Goal: Obtain resource: Download file/media

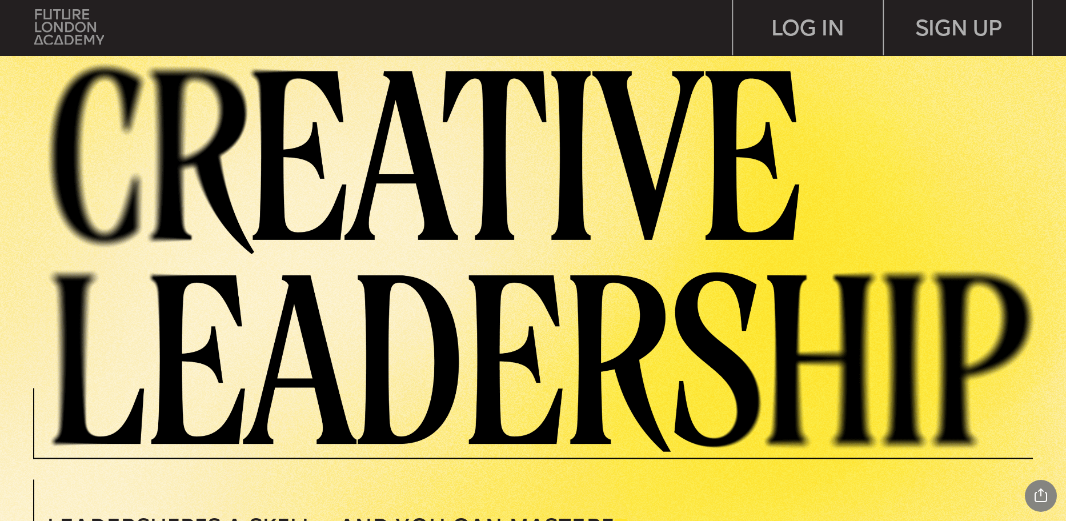
click at [88, 37] on img at bounding box center [69, 26] width 70 height 35
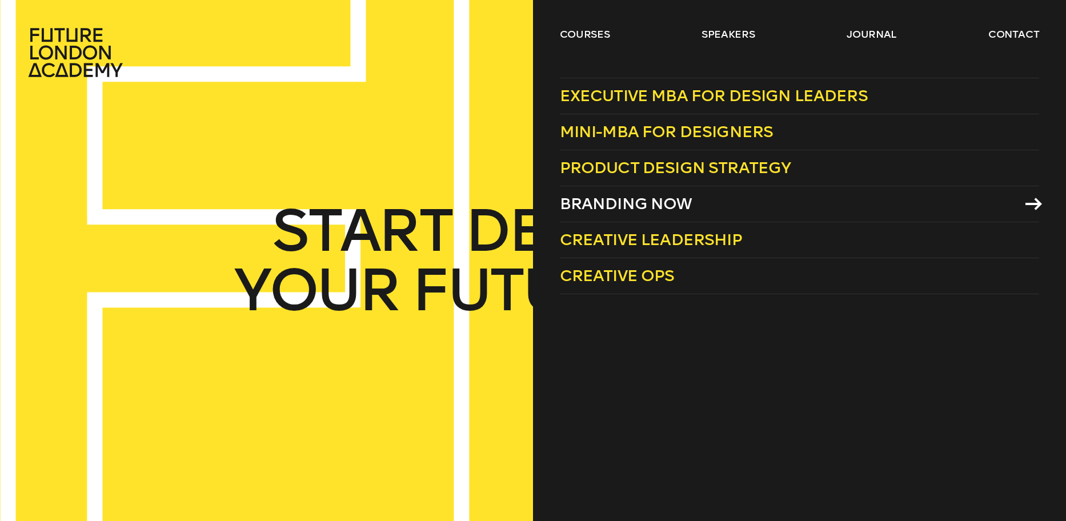
click at [605, 193] on link "Branding Now" at bounding box center [800, 204] width 480 height 36
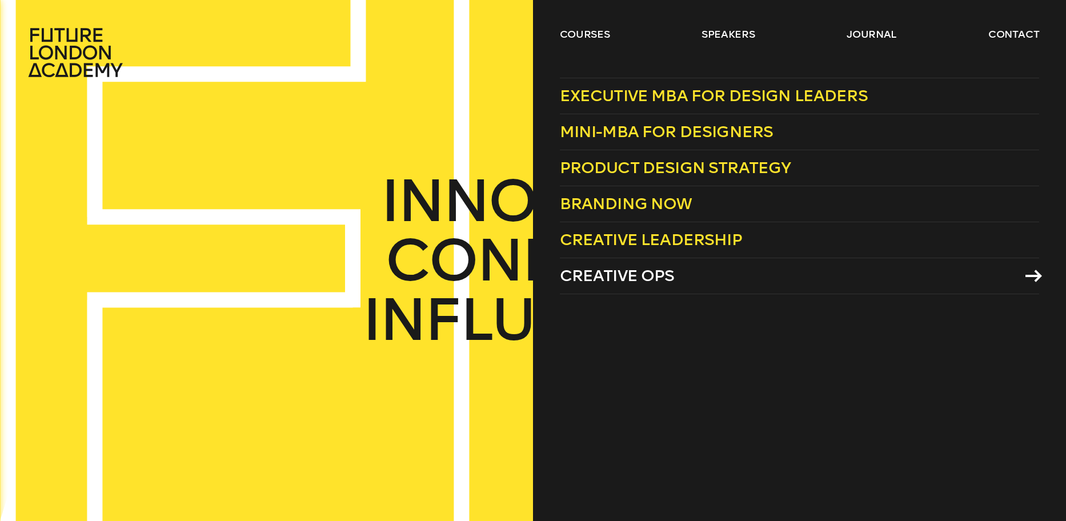
click at [632, 263] on link "Creative Ops" at bounding box center [800, 276] width 480 height 36
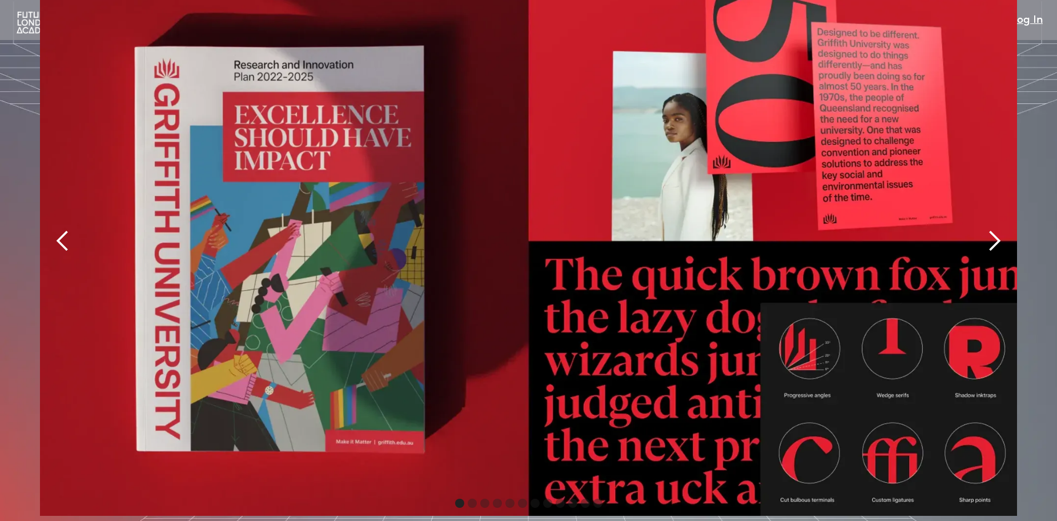
scroll to position [2685, 0]
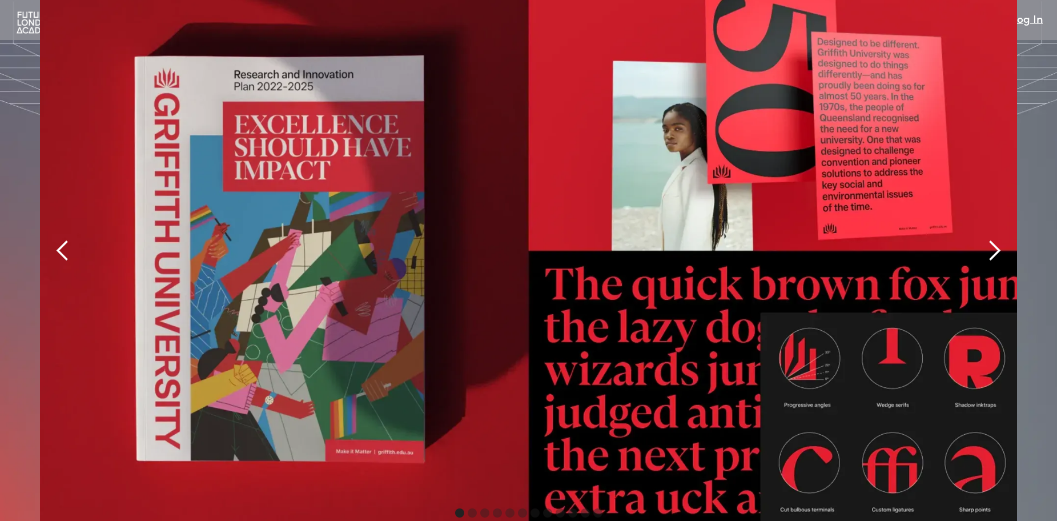
click at [1001, 239] on div "next slide" at bounding box center [994, 250] width 23 height 23
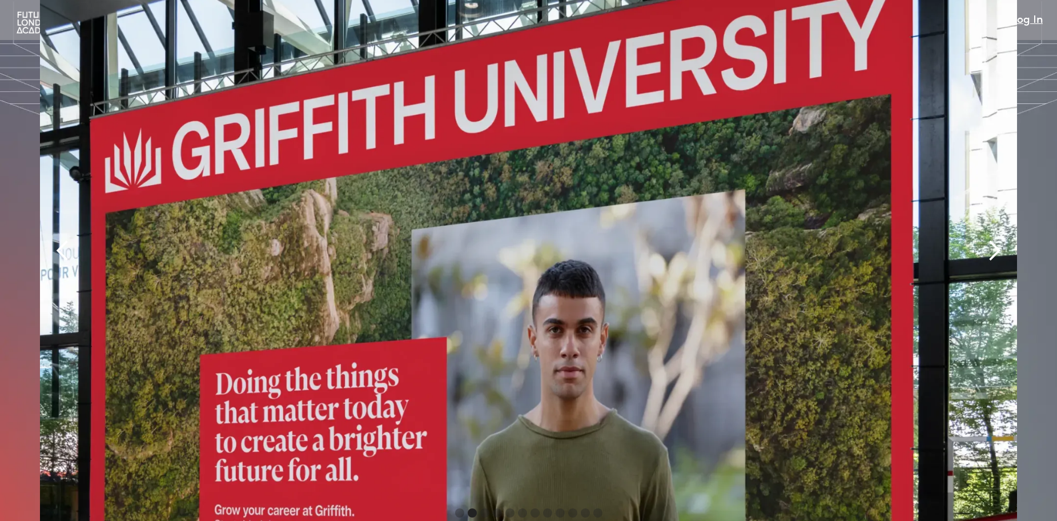
click at [1000, 239] on div "next slide" at bounding box center [994, 250] width 23 height 23
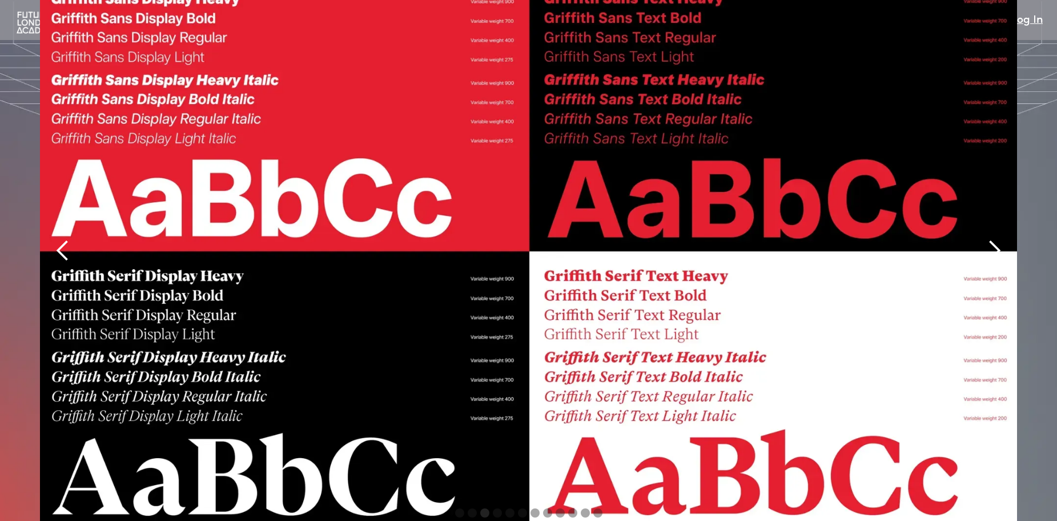
click at [1000, 239] on div "next slide" at bounding box center [994, 250] width 23 height 23
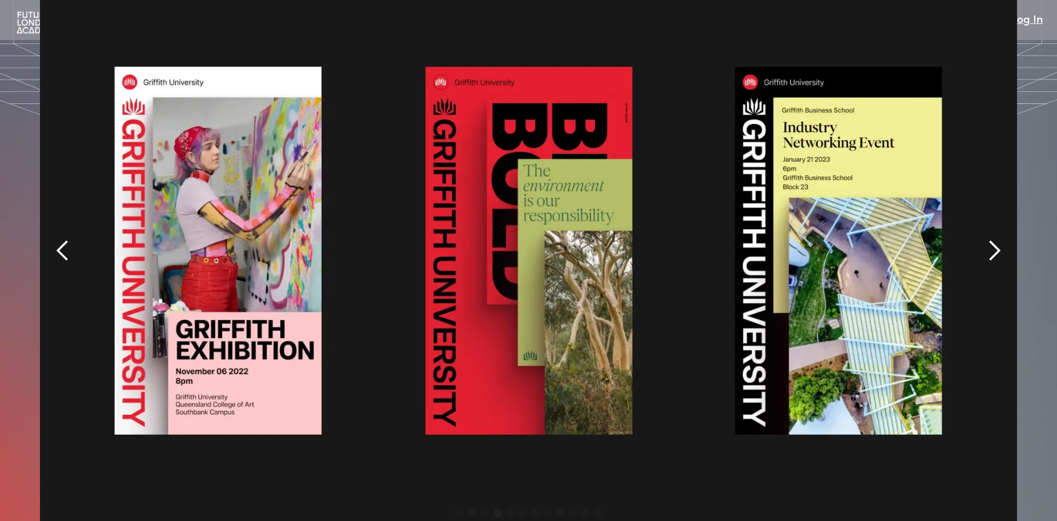
click at [1000, 239] on div "next slide" at bounding box center [994, 250] width 23 height 23
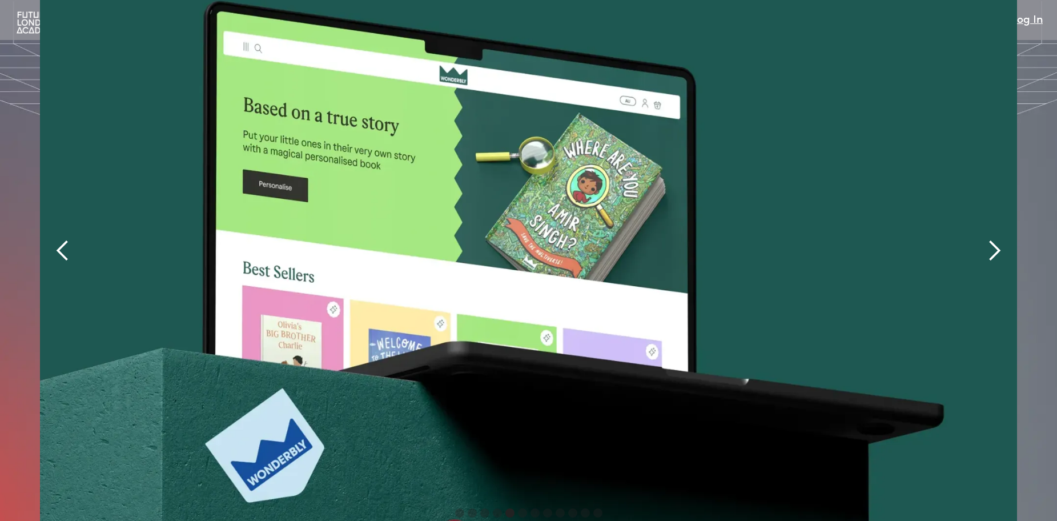
click at [997, 239] on div "next slide" at bounding box center [994, 250] width 23 height 23
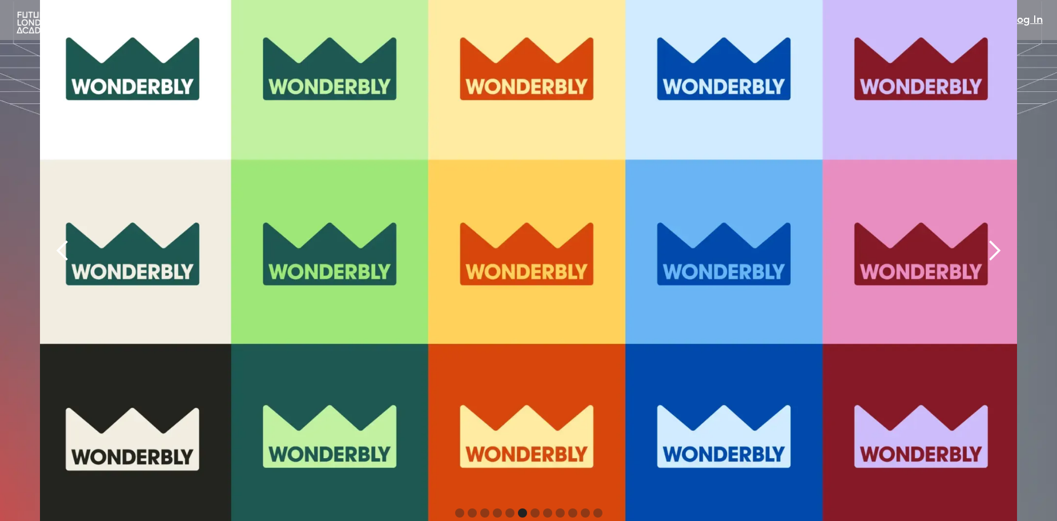
click at [997, 239] on div "next slide" at bounding box center [994, 250] width 23 height 23
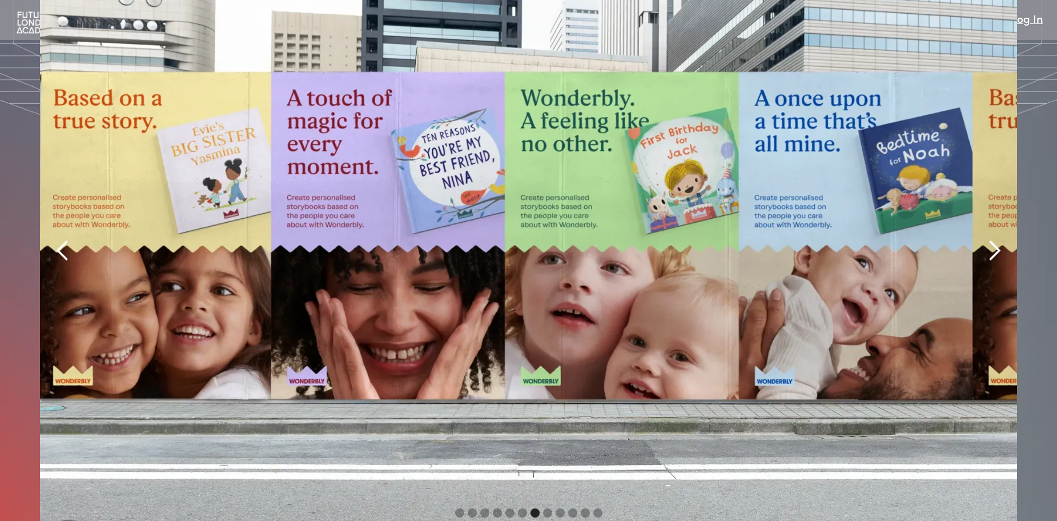
click at [997, 239] on div "next slide" at bounding box center [994, 250] width 23 height 23
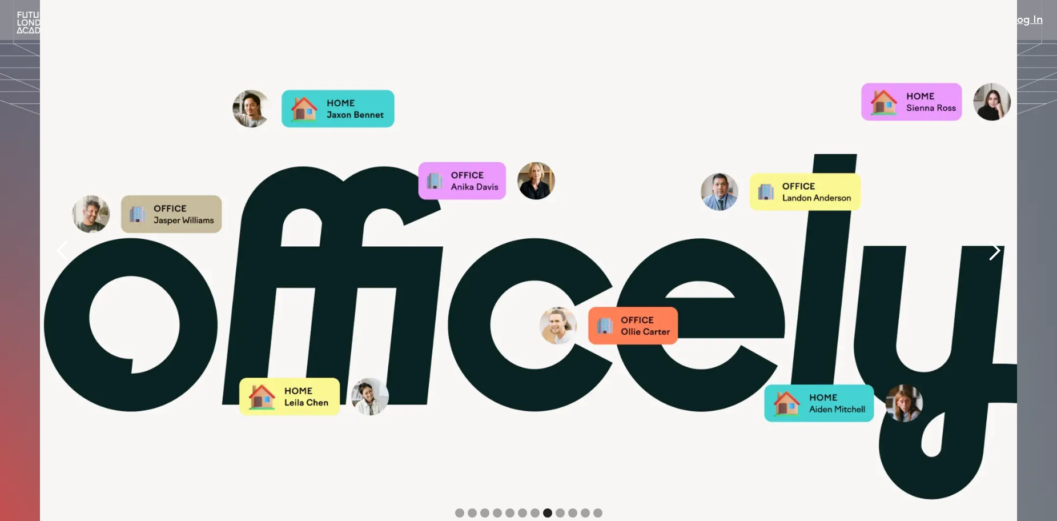
click at [997, 239] on div "next slide" at bounding box center [994, 250] width 23 height 23
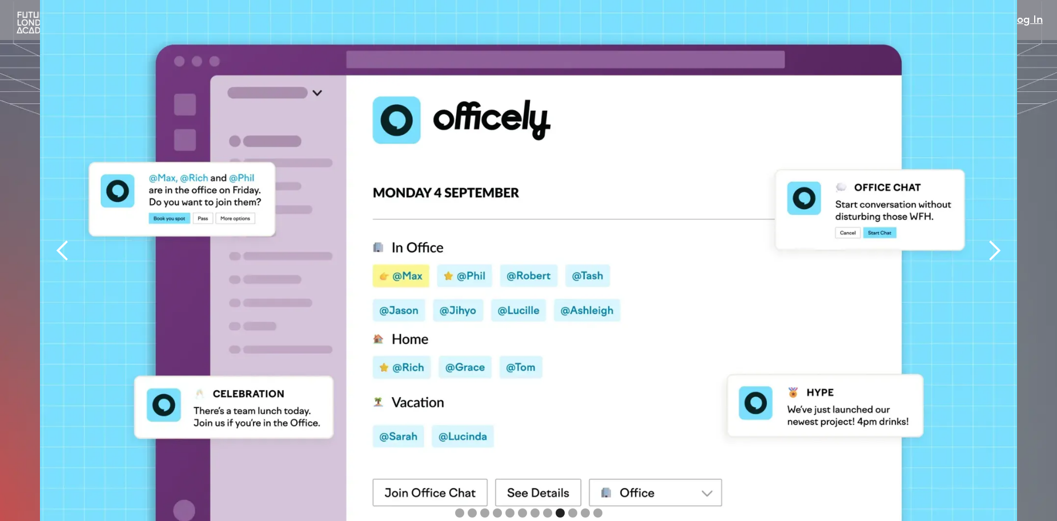
click at [997, 239] on div "next slide" at bounding box center [994, 250] width 23 height 23
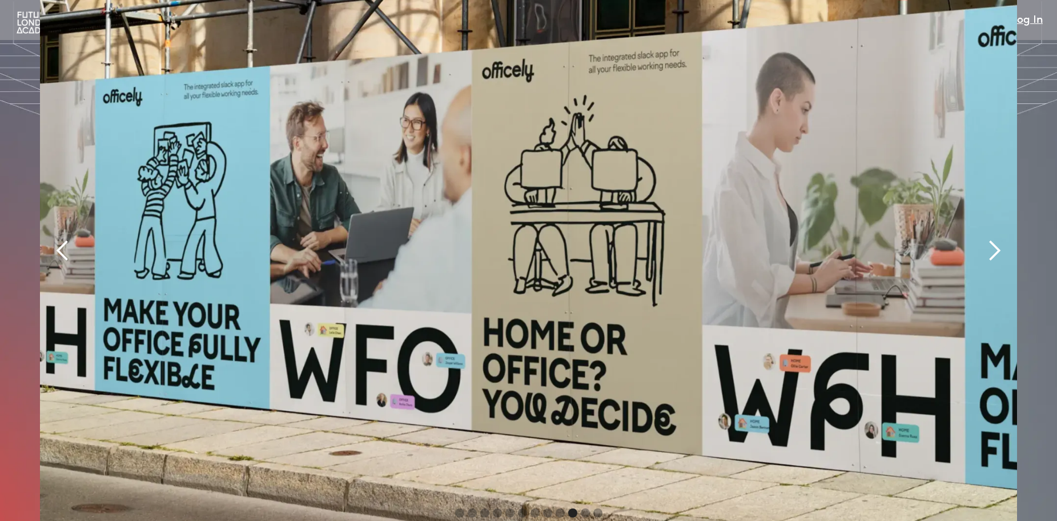
click at [997, 239] on div "next slide" at bounding box center [994, 250] width 23 height 23
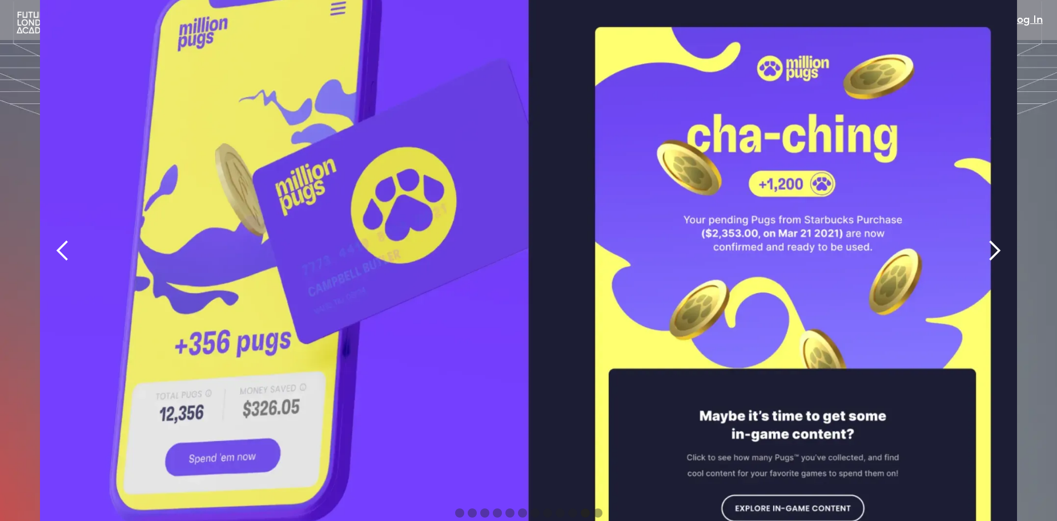
click at [997, 239] on div "next slide" at bounding box center [994, 250] width 23 height 23
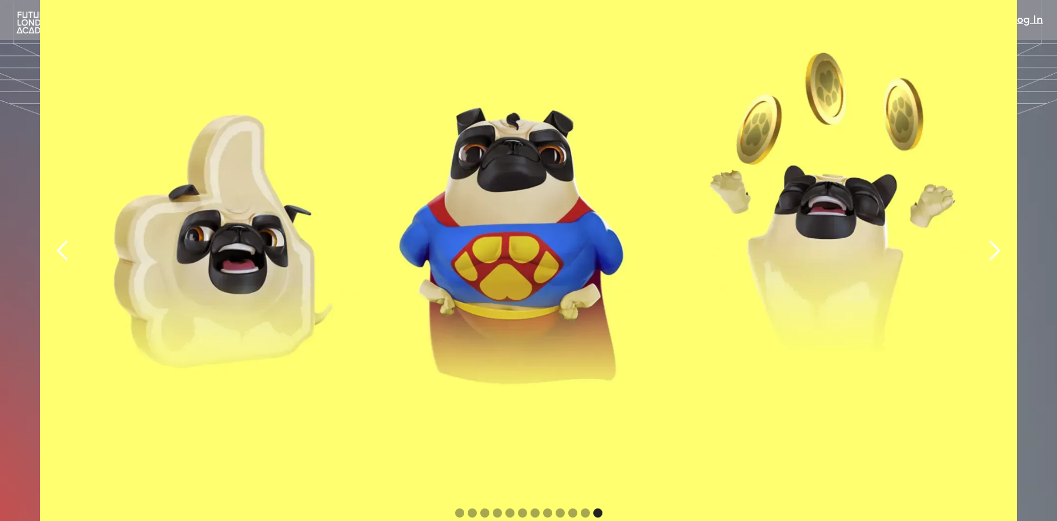
click at [997, 239] on div "next slide" at bounding box center [994, 250] width 23 height 23
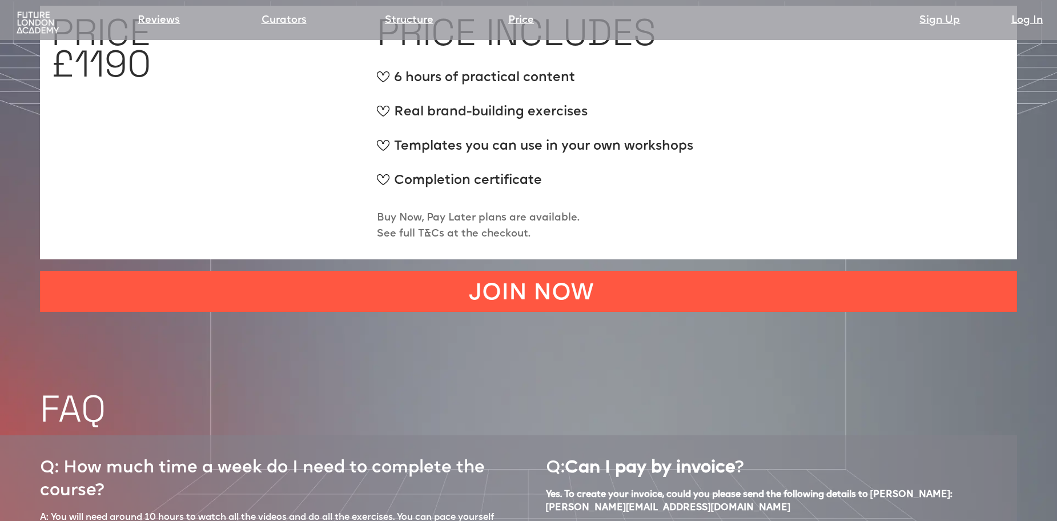
scroll to position [4627, 0]
click at [468, 210] on p "Buy Now, Pay Later plans are available. See full T&Cs at the checkout." at bounding box center [478, 226] width 203 height 32
click at [482, 210] on p "Buy Now, Pay Later plans are available. See full T&Cs at the checkout." at bounding box center [478, 226] width 203 height 32
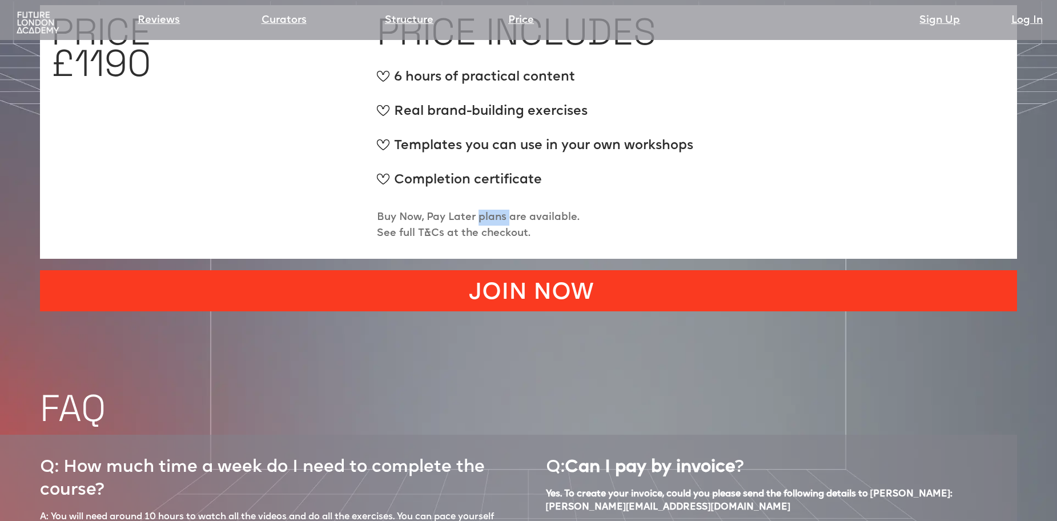
click at [490, 270] on link "JOIN NOW" at bounding box center [528, 290] width 977 height 41
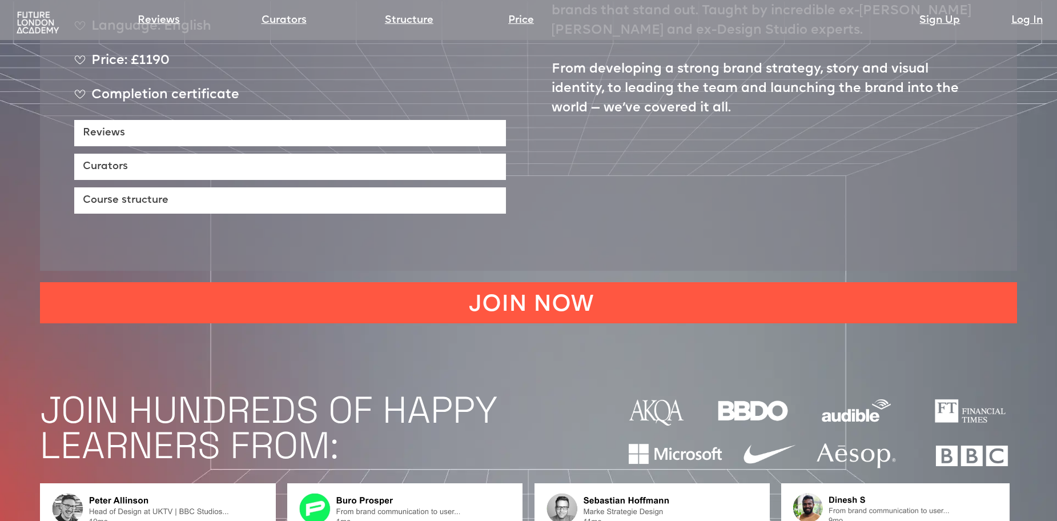
scroll to position [685, 0]
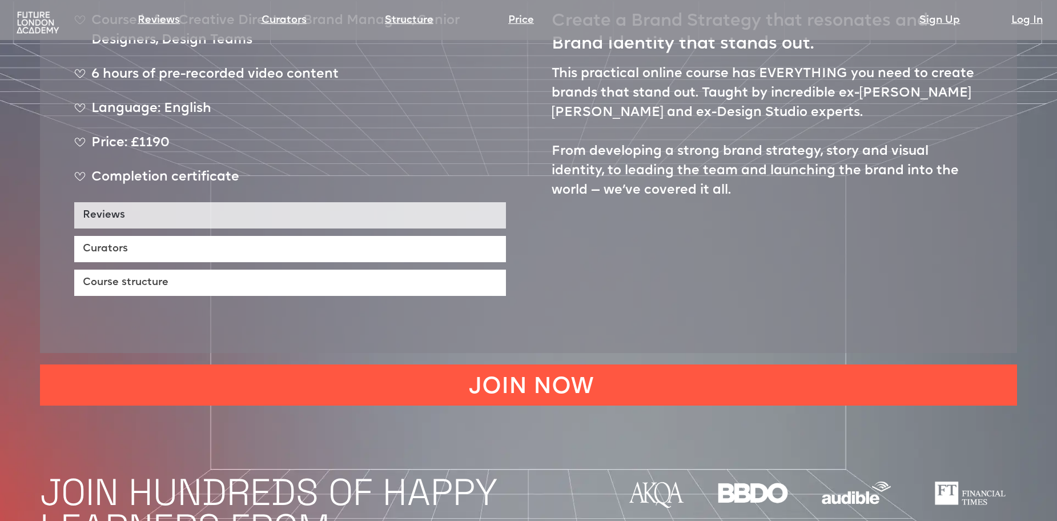
click at [424, 202] on link "Reviews" at bounding box center [290, 215] width 432 height 26
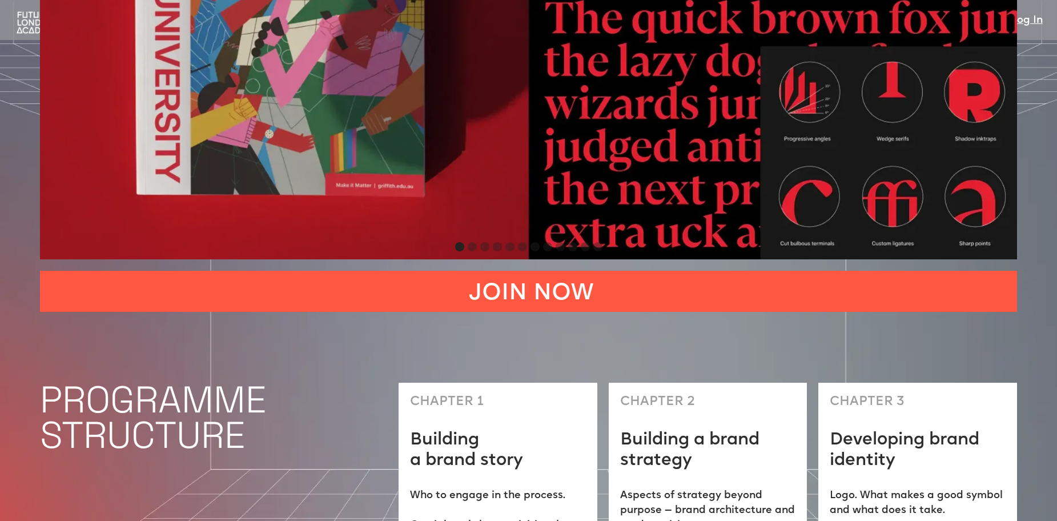
scroll to position [2990, 0]
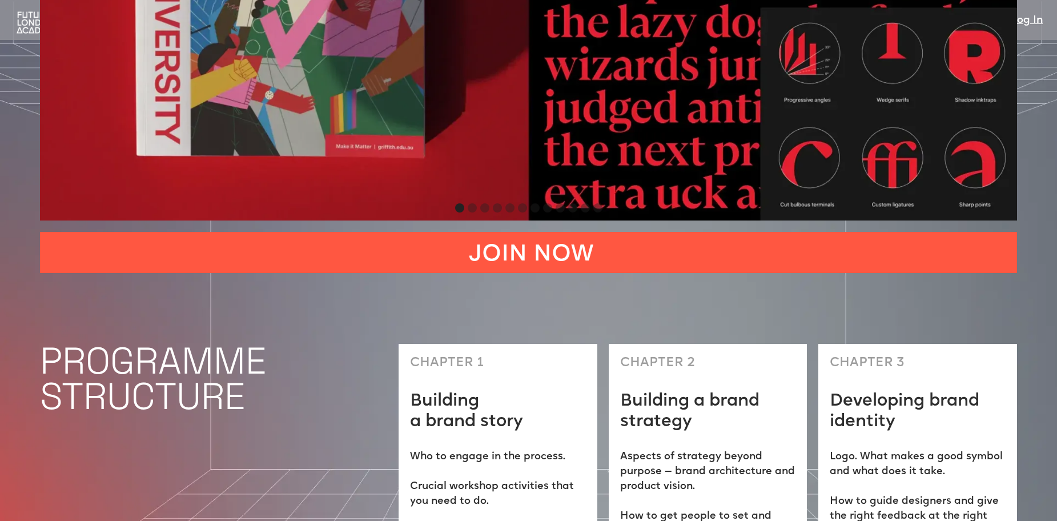
click at [530, 198] on div "carousel" at bounding box center [528, 209] width 977 height 23
drag, startPoint x: 523, startPoint y: 153, endPoint x: 519, endPoint y: 157, distance: 6.1
click at [524, 203] on div "Show slide 6 of 12" at bounding box center [522, 207] width 9 height 9
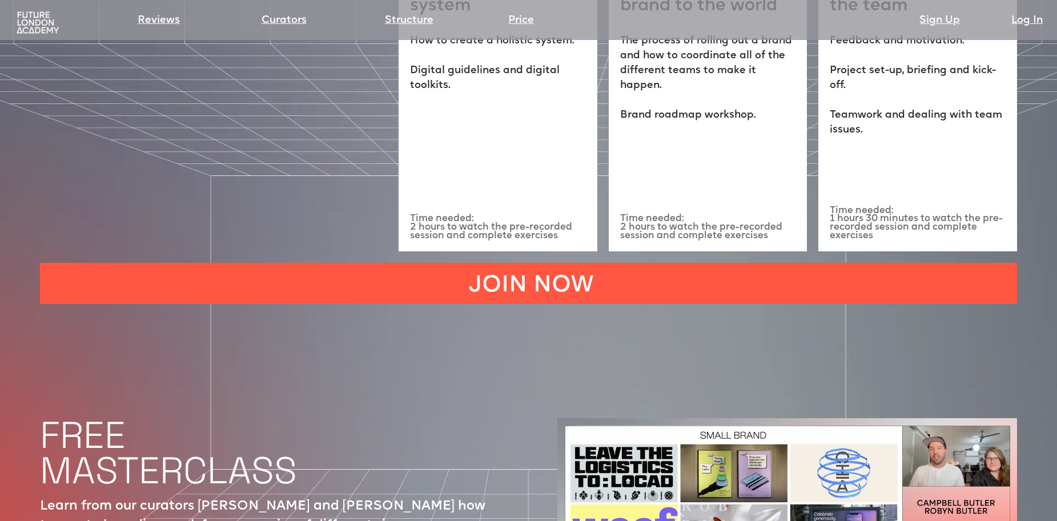
scroll to position [3904, 0]
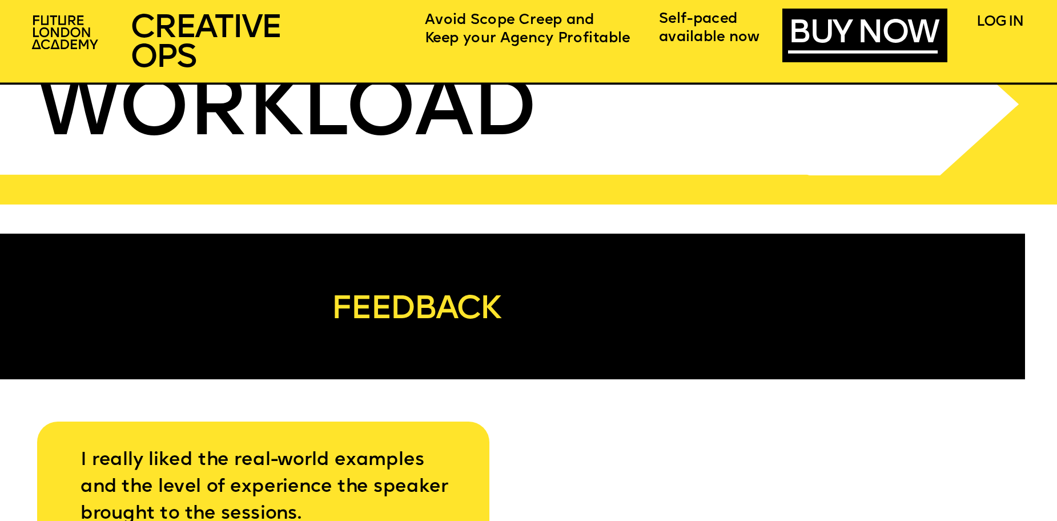
scroll to position [5369, 0]
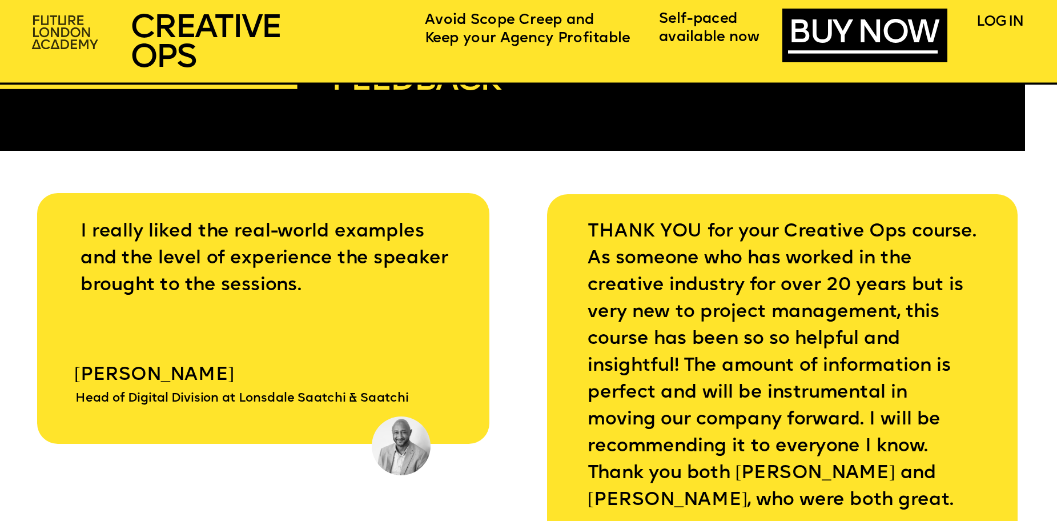
click at [79, 26] on img at bounding box center [67, 33] width 82 height 49
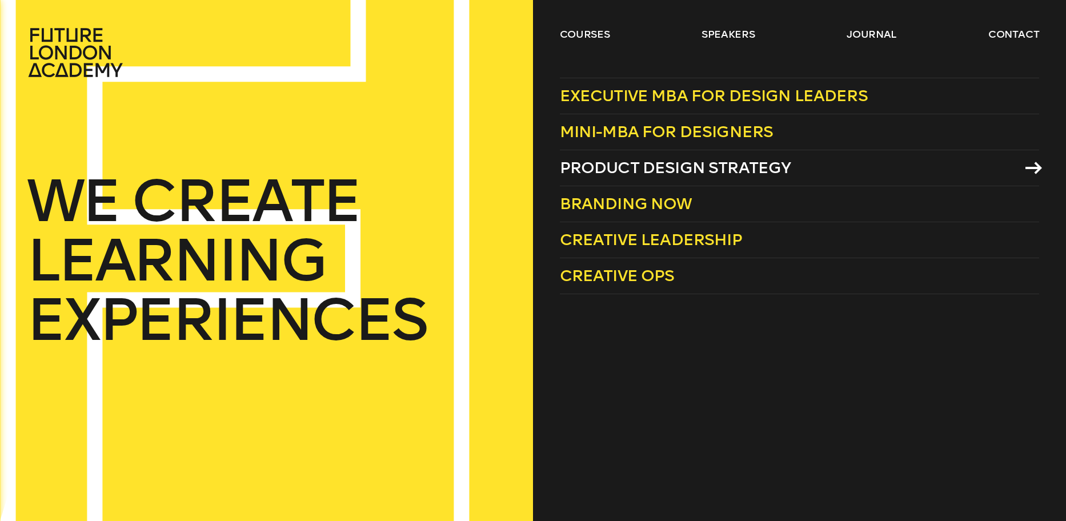
click at [592, 162] on span "Product Design Strategy" at bounding box center [675, 167] width 231 height 19
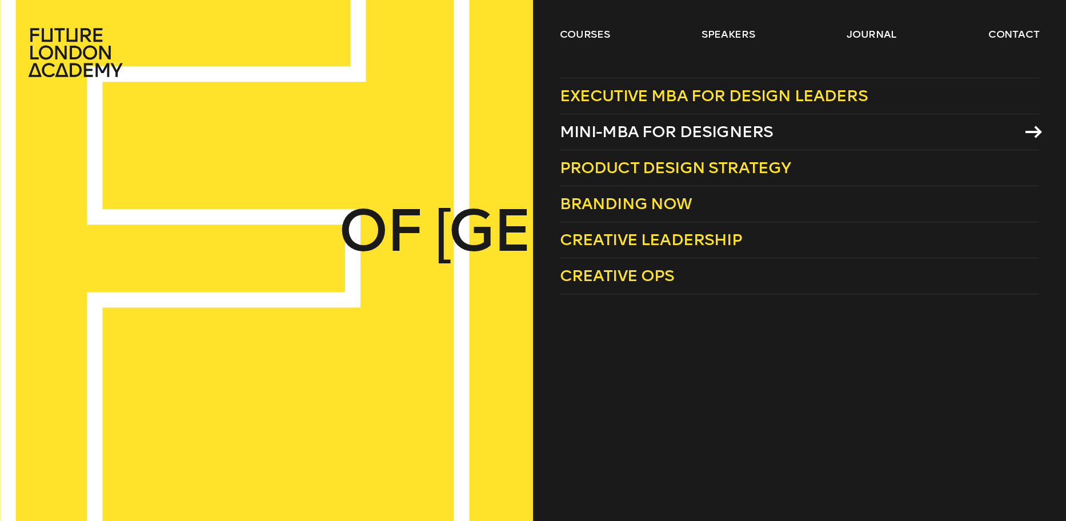
click at [588, 128] on span "Mini-MBA for Designers" at bounding box center [667, 131] width 214 height 19
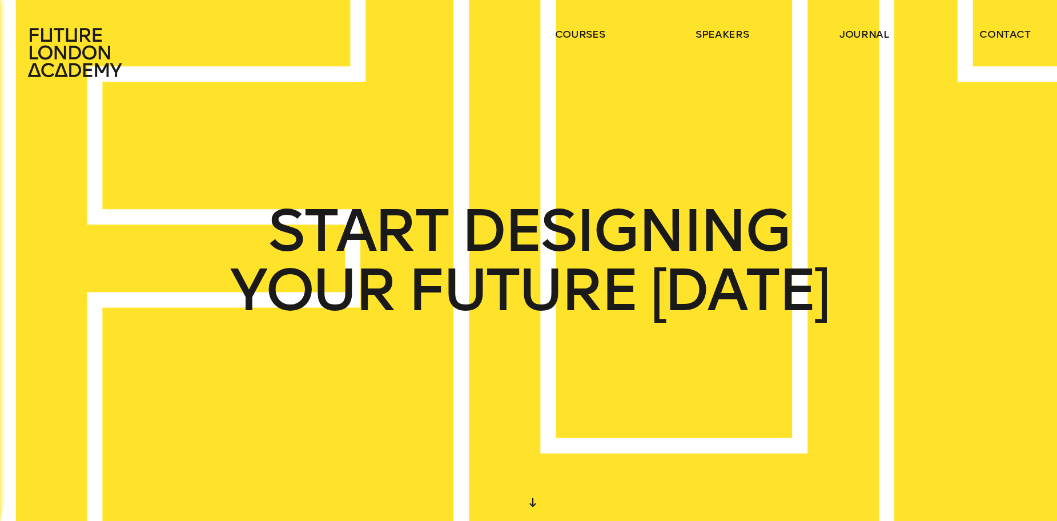
click at [67, 49] on icon at bounding box center [76, 52] width 101 height 50
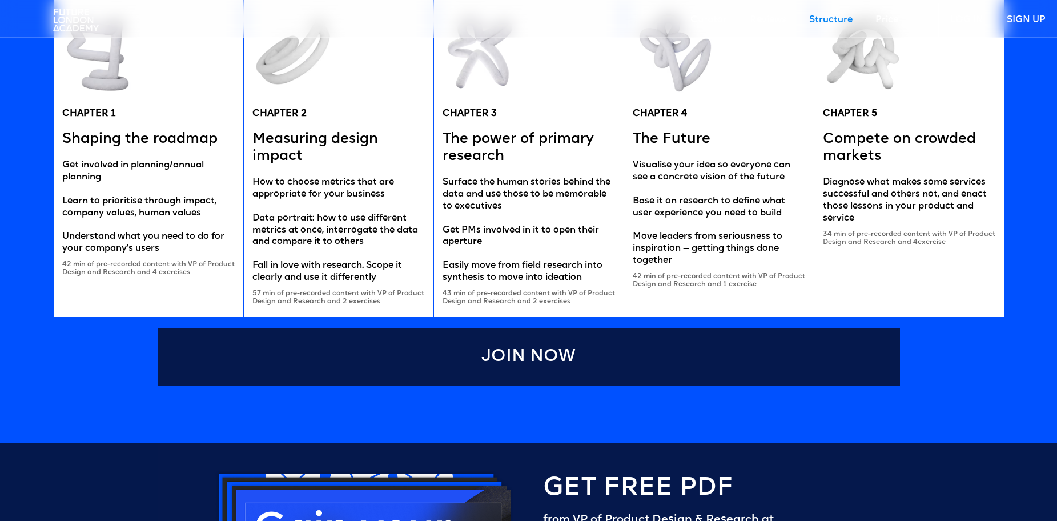
scroll to position [2285, 0]
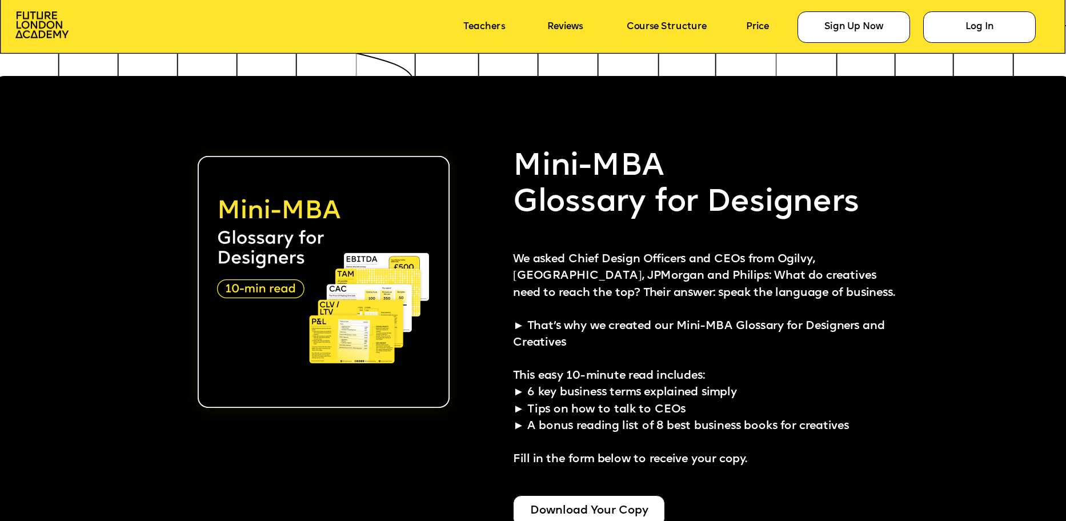
scroll to position [2799, 0]
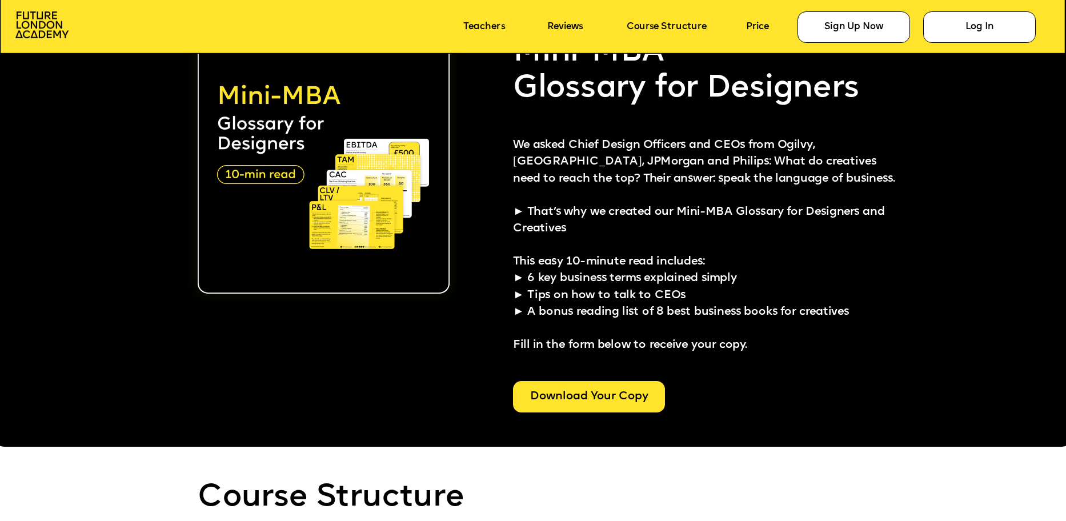
click at [586, 388] on div "Download Your Copy" at bounding box center [589, 396] width 152 height 31
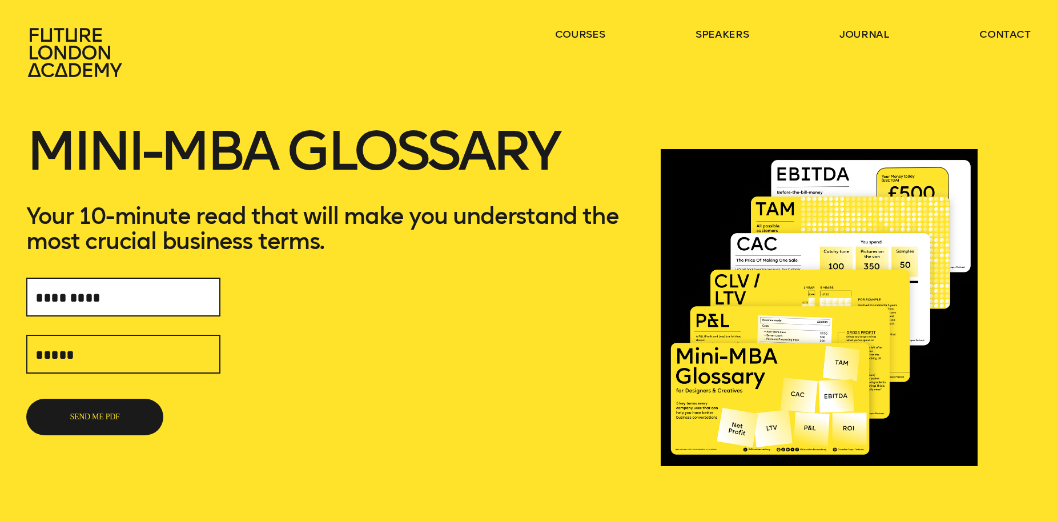
click at [62, 291] on input "text" at bounding box center [123, 297] width 194 height 39
type input "**********"
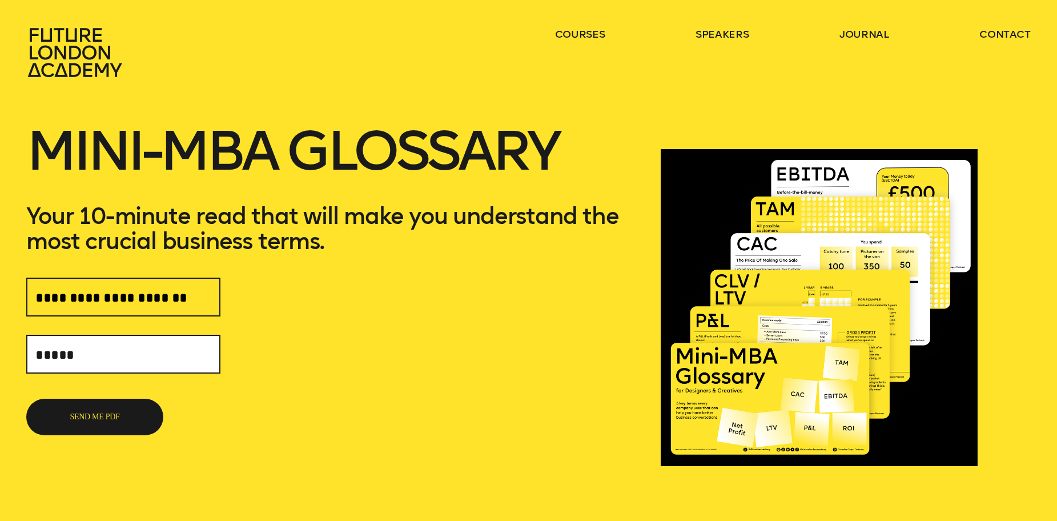
click at [96, 354] on input "text" at bounding box center [123, 354] width 194 height 39
type input "**********"
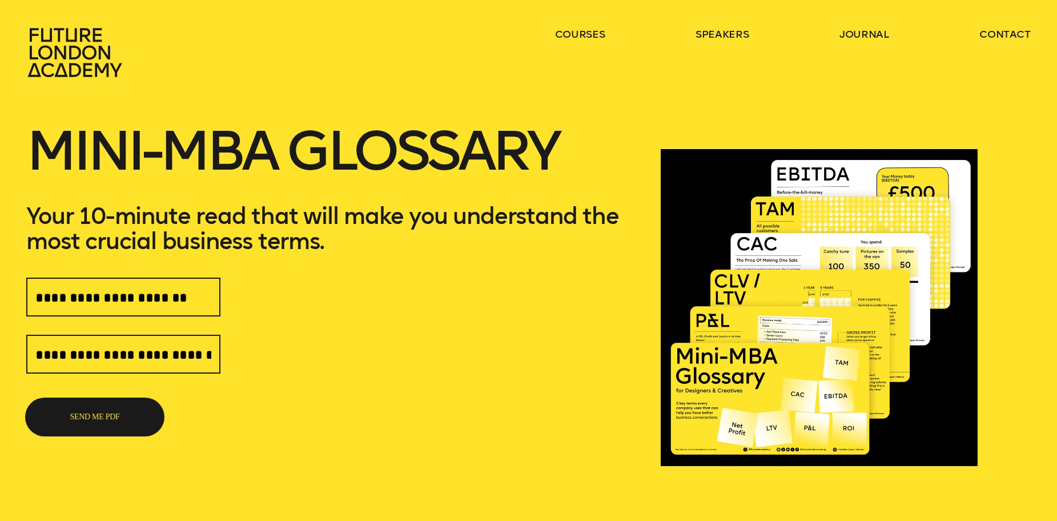
click at [80, 413] on button "SEND ME PDF" at bounding box center [94, 417] width 137 height 37
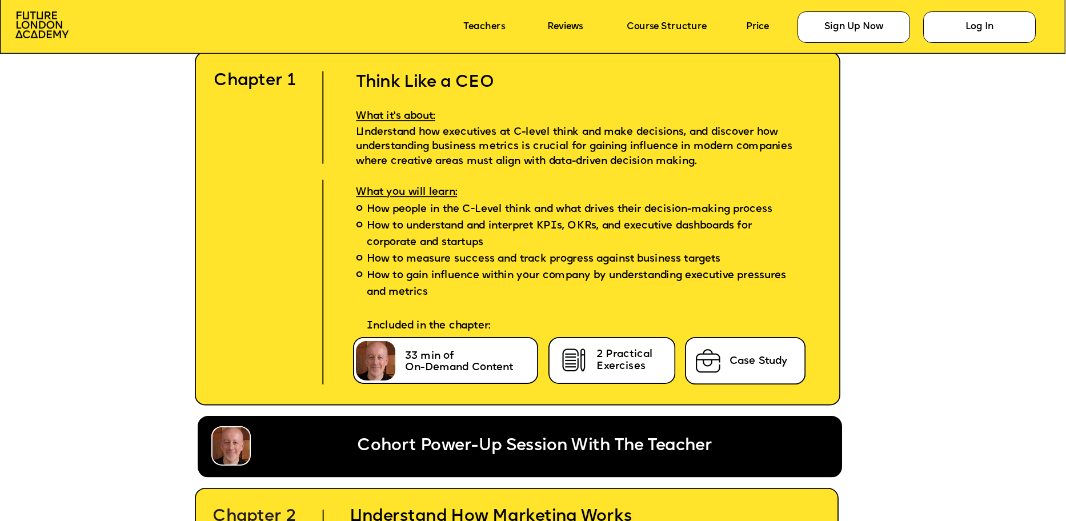
scroll to position [3313, 0]
